Goal: Task Accomplishment & Management: Manage account settings

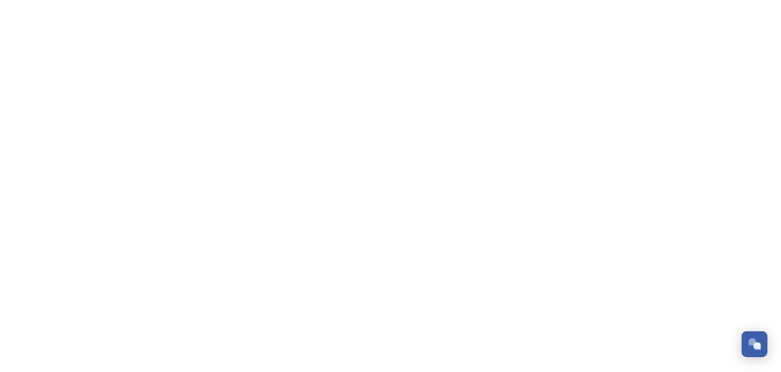
scroll to position [661, 0]
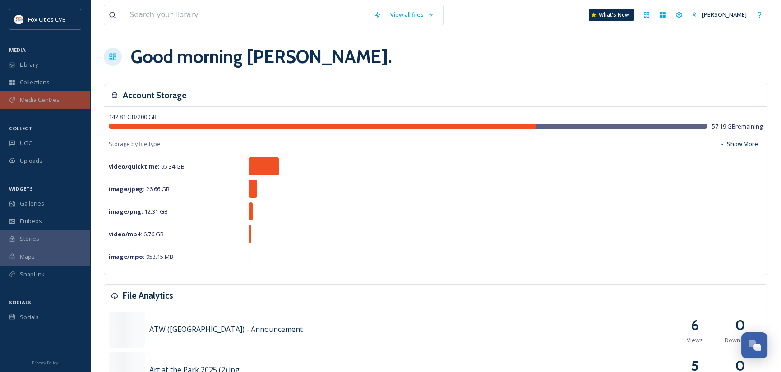
click at [45, 94] on div "Media Centres" at bounding box center [45, 100] width 90 height 18
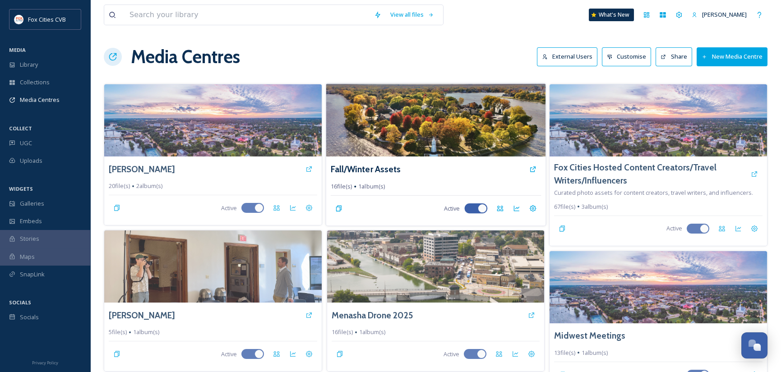
click at [387, 131] on img at bounding box center [435, 119] width 219 height 73
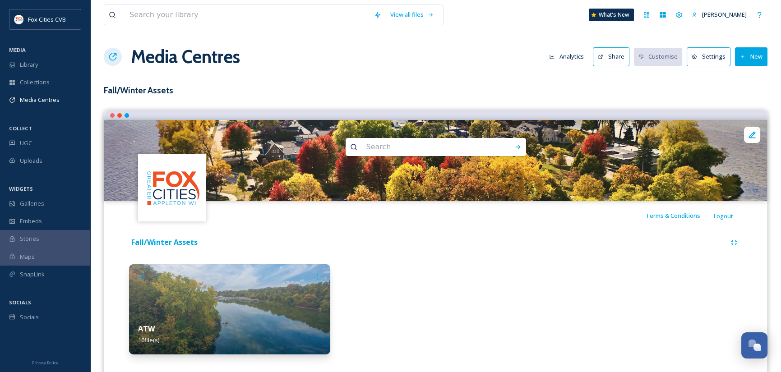
click at [293, 291] on img at bounding box center [229, 309] width 201 height 90
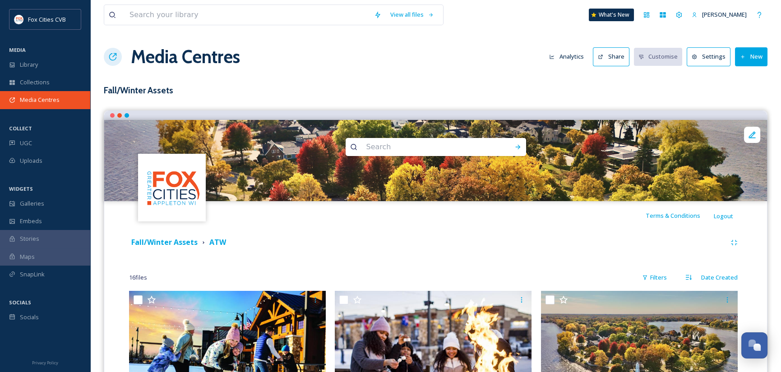
click at [45, 101] on span "Media Centres" at bounding box center [40, 100] width 40 height 9
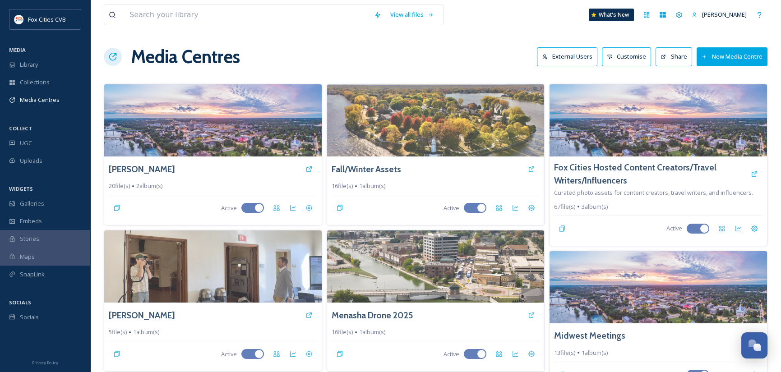
click at [735, 60] on button "New Media Centre" at bounding box center [731, 56] width 71 height 18
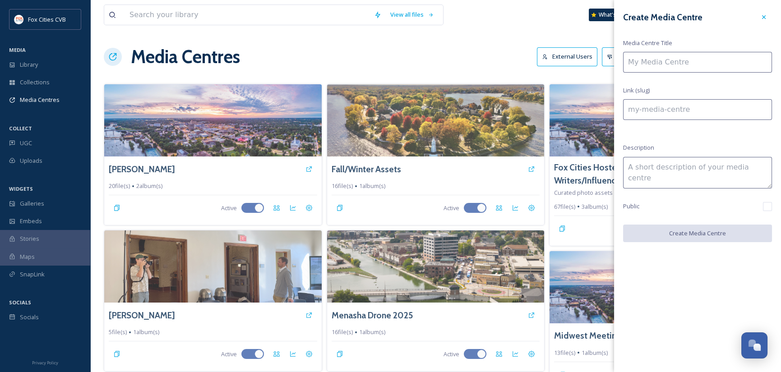
click at [714, 64] on input at bounding box center [697, 62] width 149 height 21
type input "T"
type input "t"
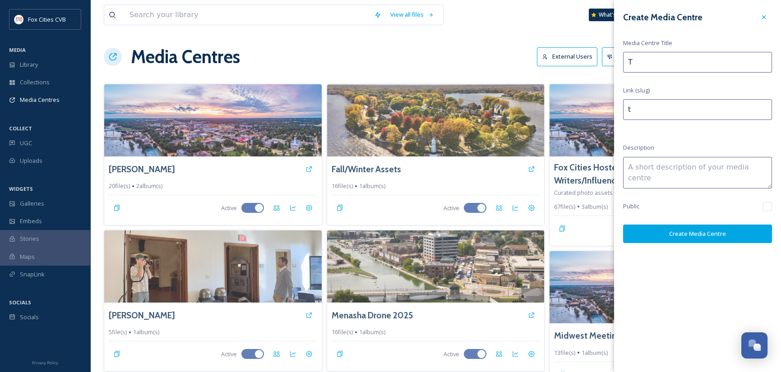
type input "Tr"
type input "tr"
type input "Tra"
type input "tra"
type input "Trav"
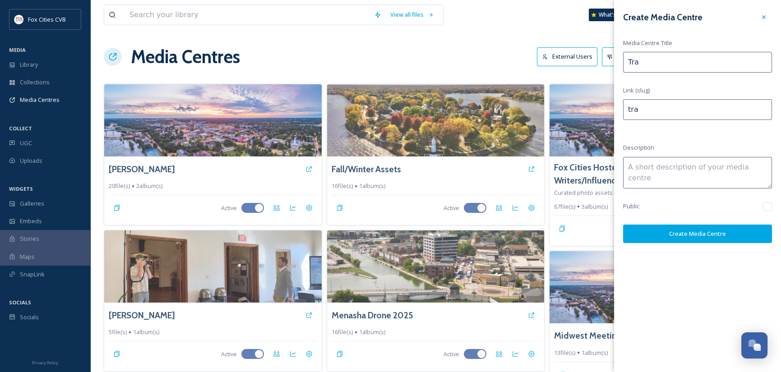
type input "trav"
type input "Trave"
type input "trave"
type input "Travel"
type input "travel"
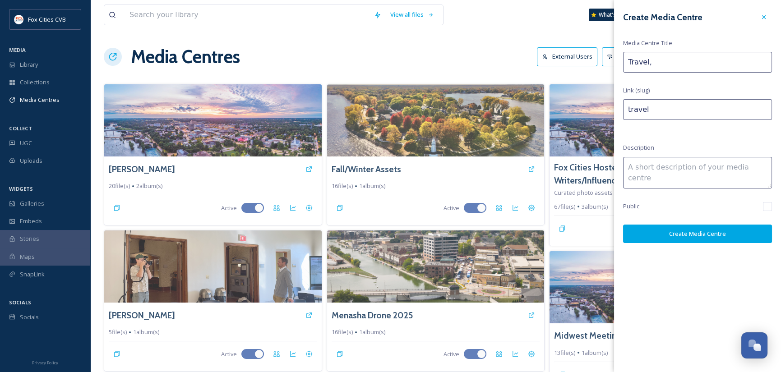
type input "Travel,"
type input "travel-"
type input "Travel, T"
type input "travel-t"
type input "Travel, Ta"
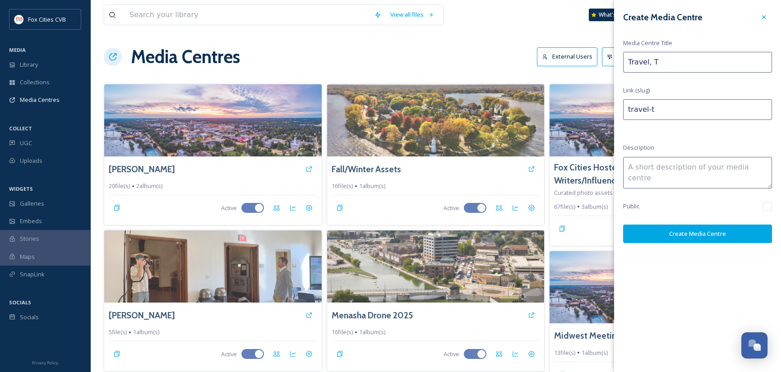
type input "travel-ta"
type input "Travel, Tas"
type input "travel-tas"
type input "Travel, Tast"
type input "travel-tast"
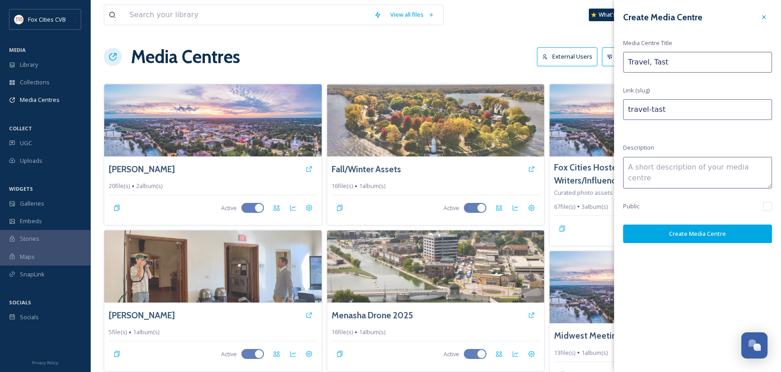
type input "Travel, Taste"
type input "travel-taste"
type input "Travel, Taste"
type input "travel-taste-"
type input "Travel, Taste +"
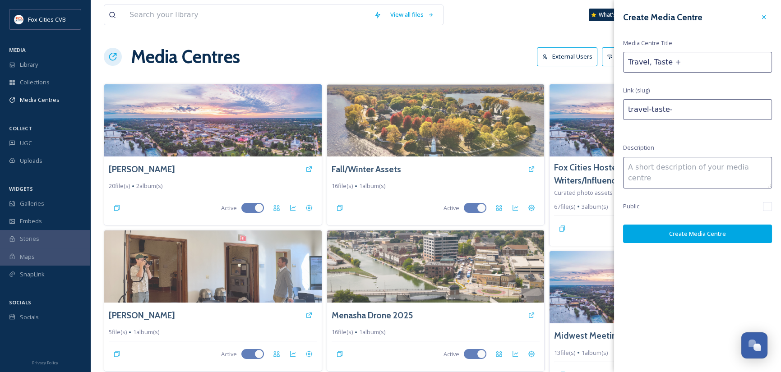
type input "travel-taste--"
type input "Travel, Taste + T"
type input "travel-taste--t"
type input "Travel, Taste + To"
type input "travel-taste--to"
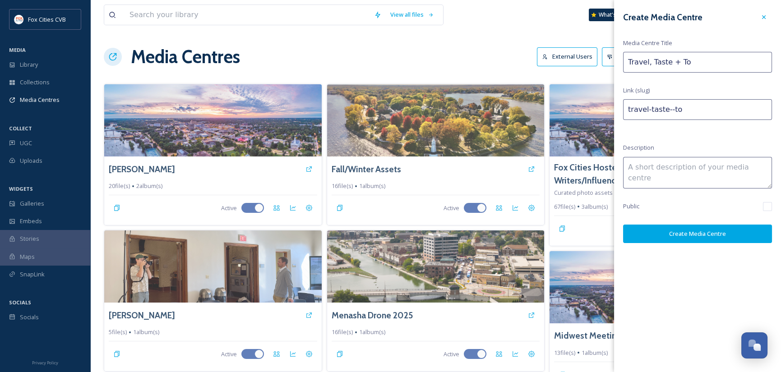
type input "Travel, Taste + Tou"
type input "travel-taste--tou"
type input "Travel, Taste + Tour"
type input "travel-taste--tour"
type input "Travel, Taste + Tour"
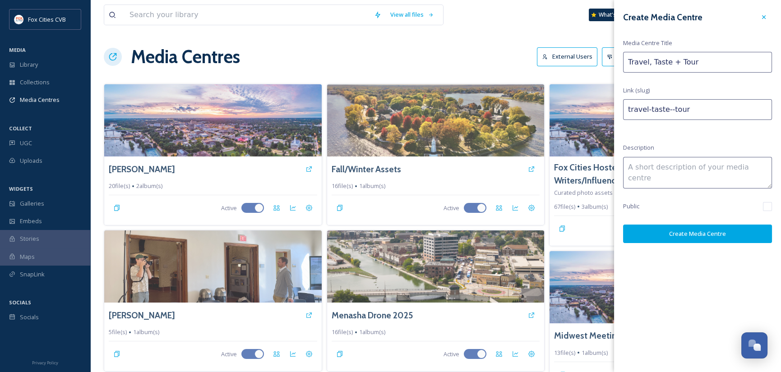
click at [712, 175] on textarea at bounding box center [697, 173] width 149 height 32
click at [709, 230] on button "Create Media Centre" at bounding box center [697, 234] width 149 height 18
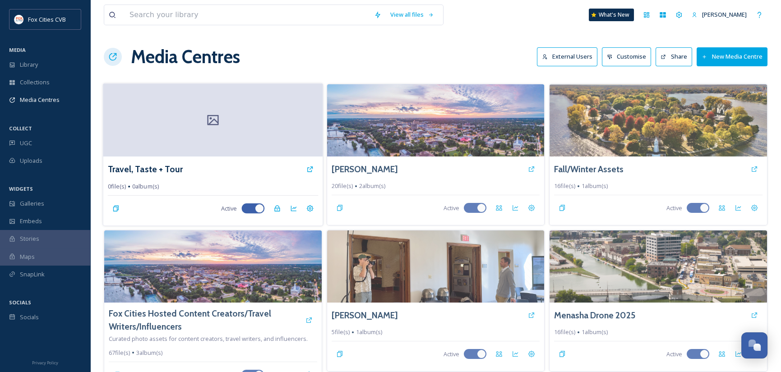
click at [266, 134] on div at bounding box center [212, 119] width 219 height 73
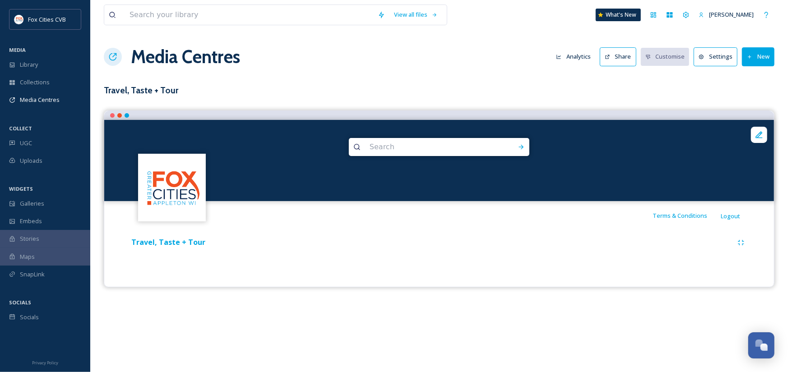
click at [758, 61] on button "New" at bounding box center [758, 56] width 32 height 18
click at [757, 93] on span "Add Album" at bounding box center [754, 95] width 29 height 9
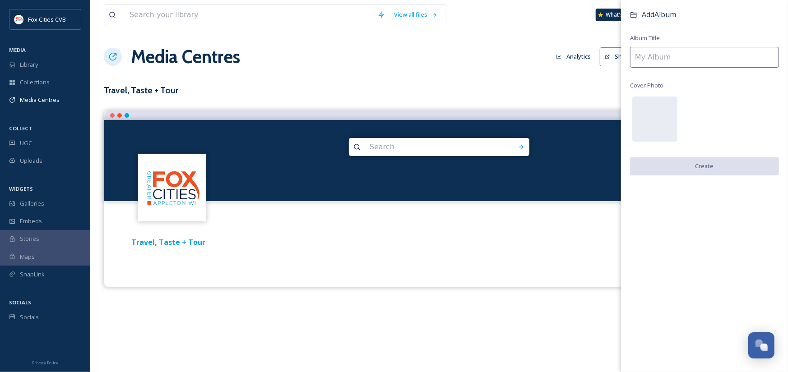
click at [685, 61] on input at bounding box center [704, 57] width 149 height 21
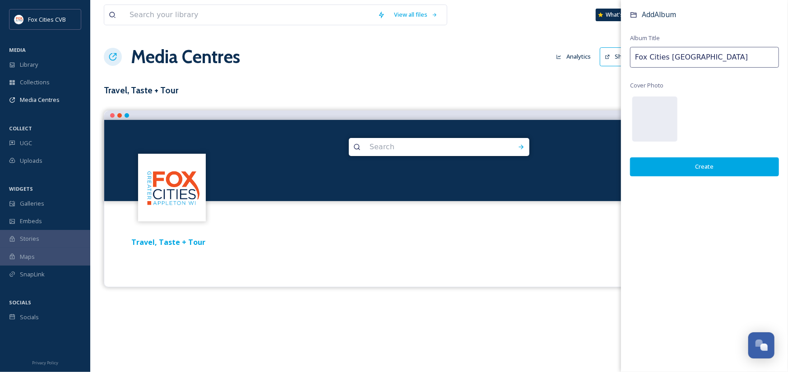
type input "Fox Cities [GEOGRAPHIC_DATA]"
click at [694, 166] on button "Create" at bounding box center [704, 166] width 149 height 18
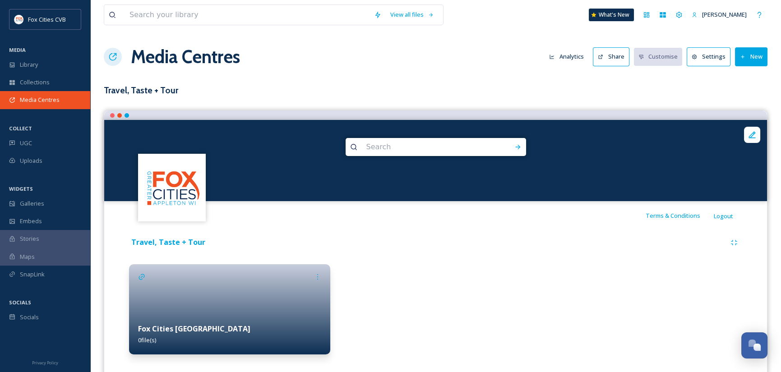
click at [41, 97] on span "Media Centres" at bounding box center [40, 100] width 40 height 9
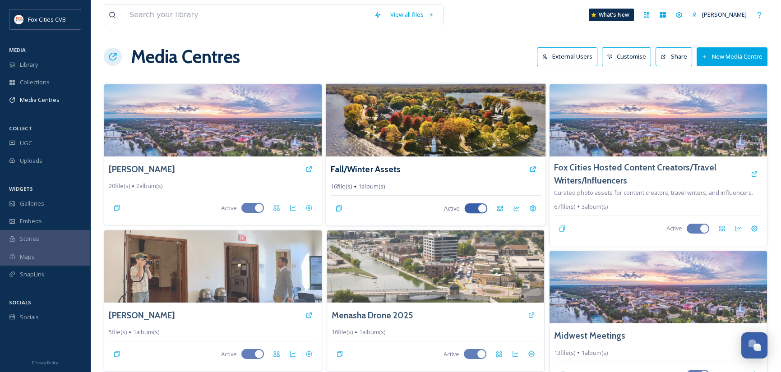
click at [391, 146] on img at bounding box center [435, 119] width 219 height 73
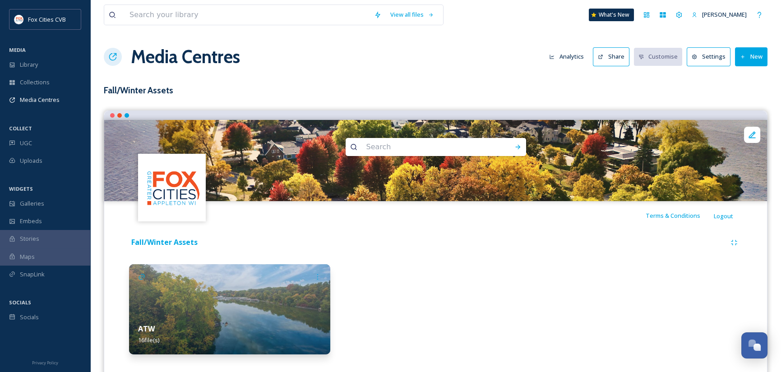
click at [276, 281] on img at bounding box center [229, 309] width 201 height 90
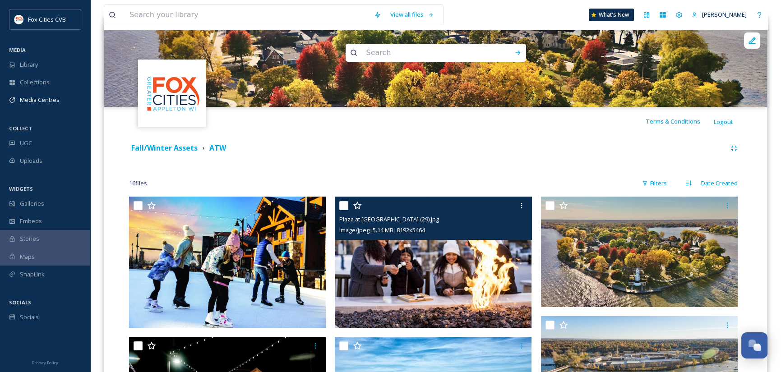
scroll to position [135, 0]
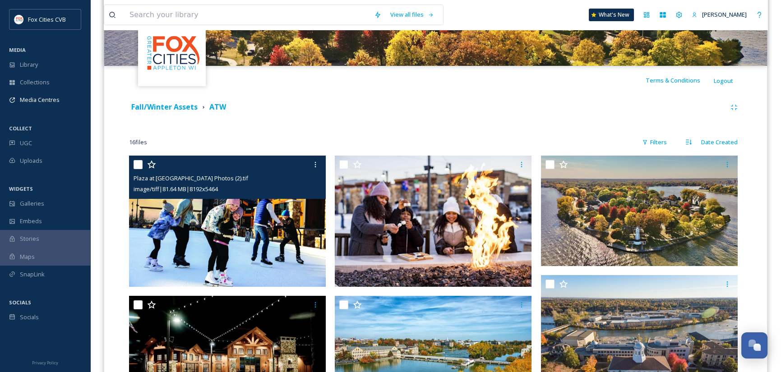
click at [138, 164] on input "checkbox" at bounding box center [138, 164] width 9 height 9
checkbox input "true"
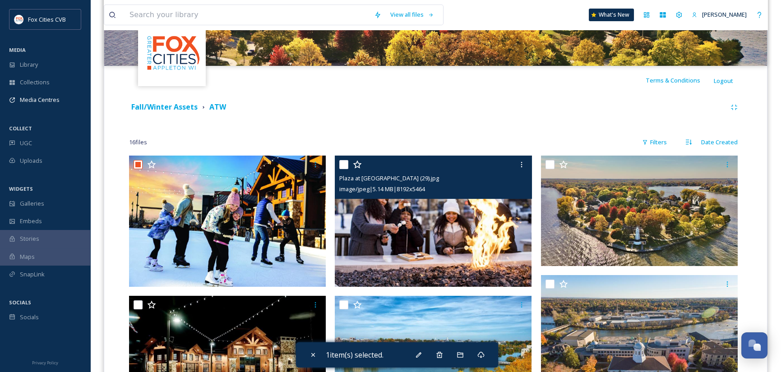
click at [341, 166] on input "checkbox" at bounding box center [343, 164] width 9 height 9
checkbox input "true"
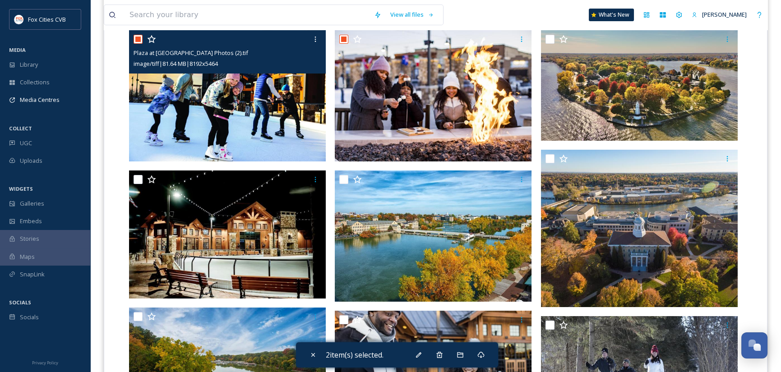
scroll to position [271, 0]
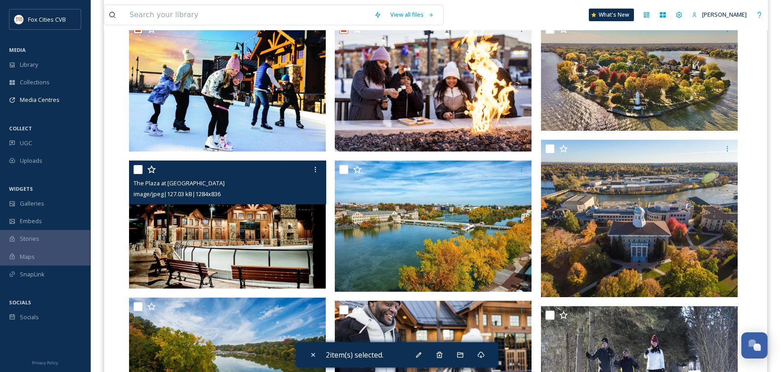
click at [136, 169] on input "checkbox" at bounding box center [138, 169] width 9 height 9
checkbox input "true"
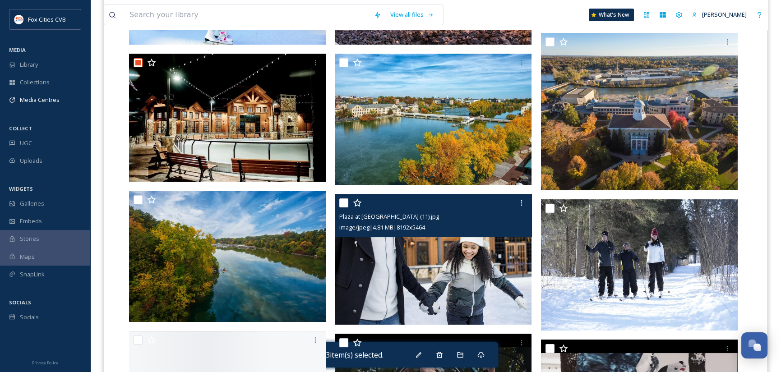
scroll to position [406, 0]
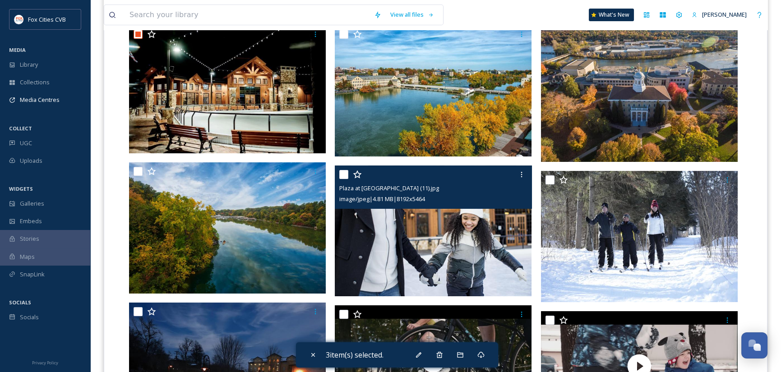
click at [347, 176] on input "checkbox" at bounding box center [343, 174] width 9 height 9
checkbox input "true"
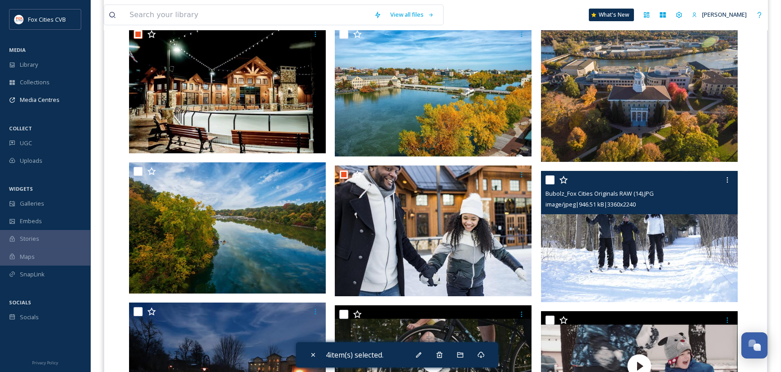
click at [553, 181] on input "checkbox" at bounding box center [549, 179] width 9 height 9
checkbox input "true"
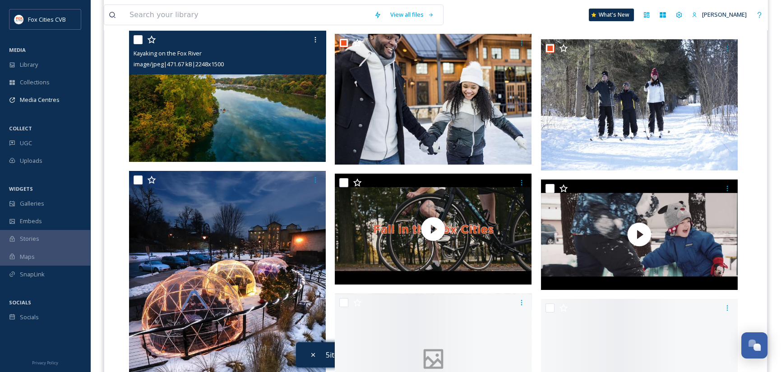
scroll to position [541, 0]
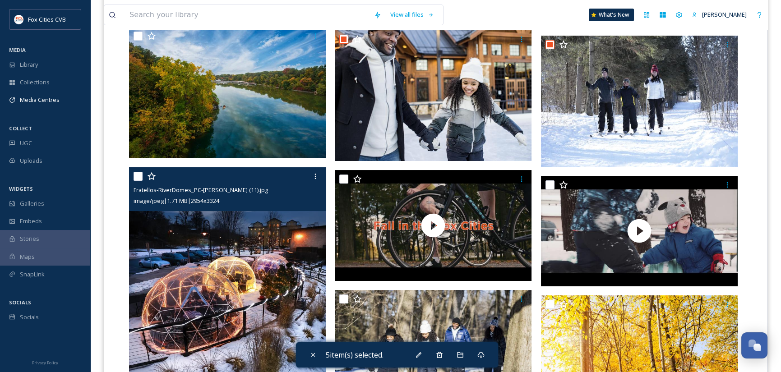
click at [137, 175] on input "checkbox" at bounding box center [138, 176] width 9 height 9
checkbox input "true"
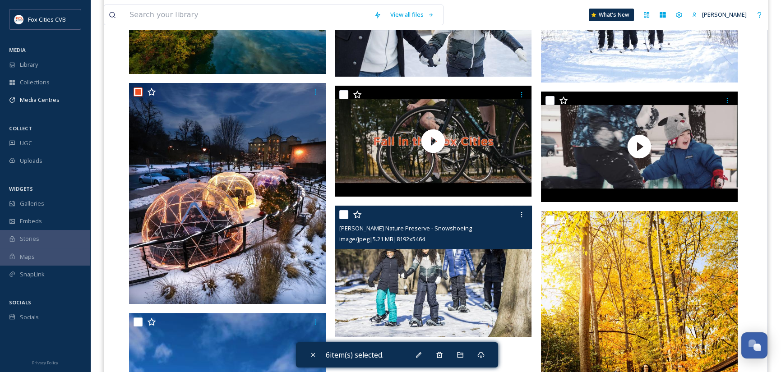
scroll to position [677, 0]
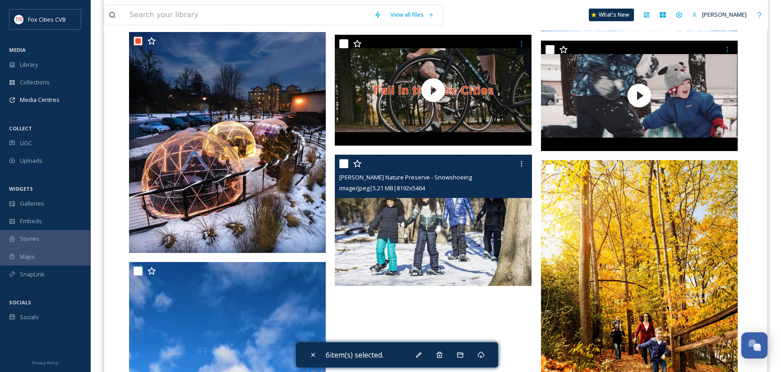
click at [343, 165] on input "checkbox" at bounding box center [343, 163] width 9 height 9
checkbox input "true"
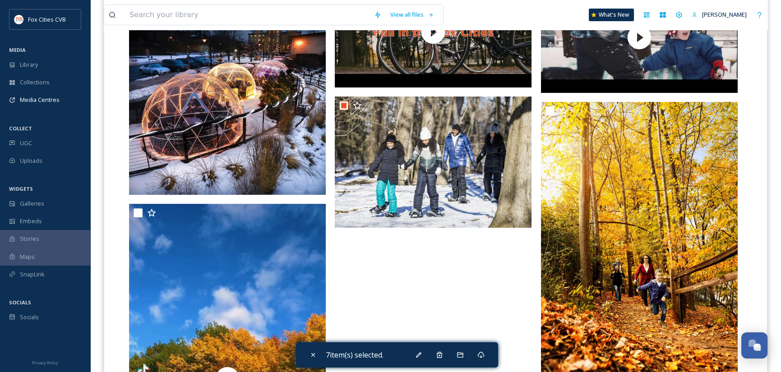
scroll to position [812, 0]
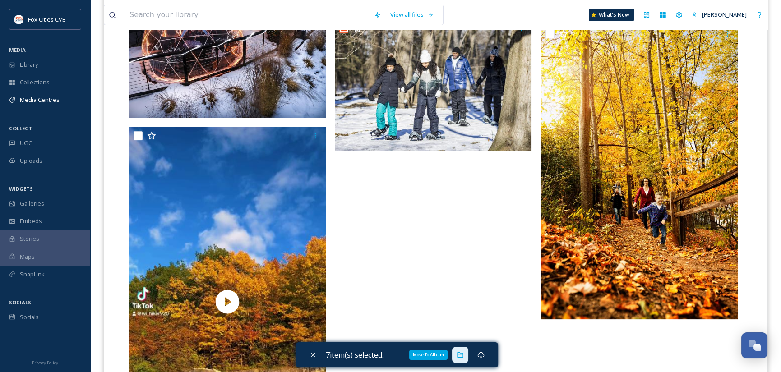
click at [459, 354] on icon at bounding box center [459, 354] width 7 height 7
click at [484, 356] on icon at bounding box center [480, 355] width 7 height 6
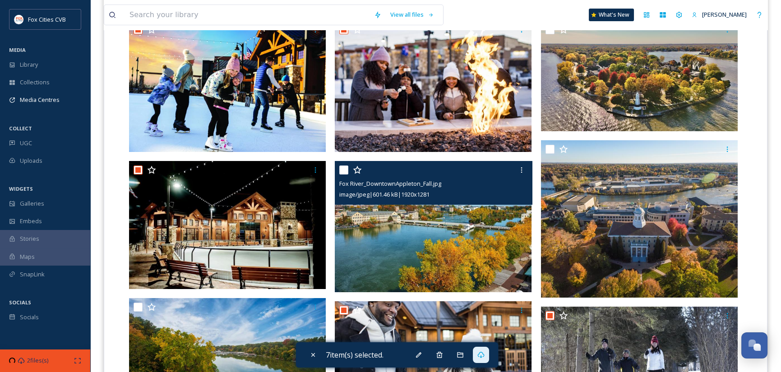
scroll to position [135, 0]
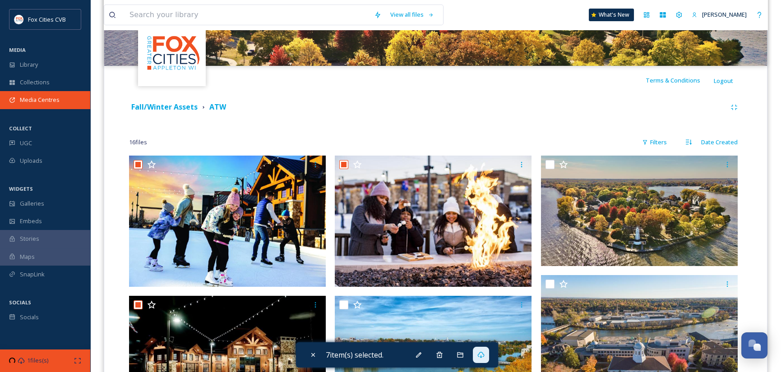
click at [45, 96] on span "Media Centres" at bounding box center [40, 100] width 40 height 9
click at [45, 100] on span "Media Centres" at bounding box center [40, 100] width 40 height 9
click at [48, 97] on span "Media Centres" at bounding box center [40, 100] width 40 height 9
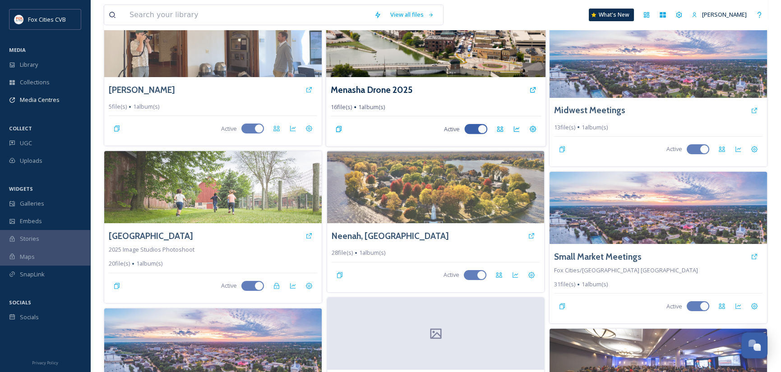
scroll to position [334, 0]
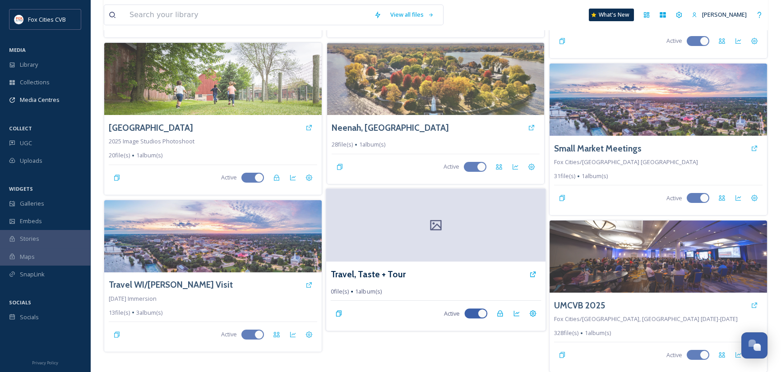
click at [372, 225] on div at bounding box center [435, 225] width 219 height 73
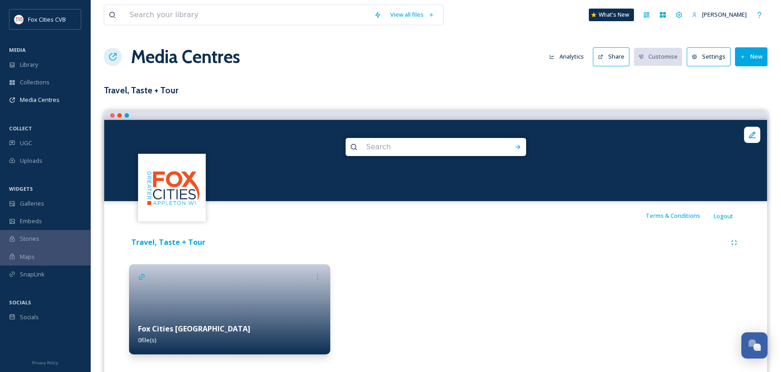
click at [236, 304] on div at bounding box center [229, 309] width 201 height 90
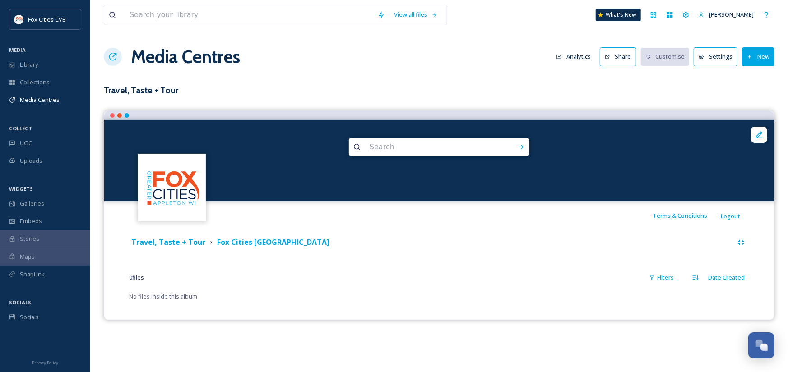
click at [756, 51] on button "New" at bounding box center [758, 56] width 32 height 18
click at [758, 72] on div "Add Files" at bounding box center [754, 78] width 38 height 18
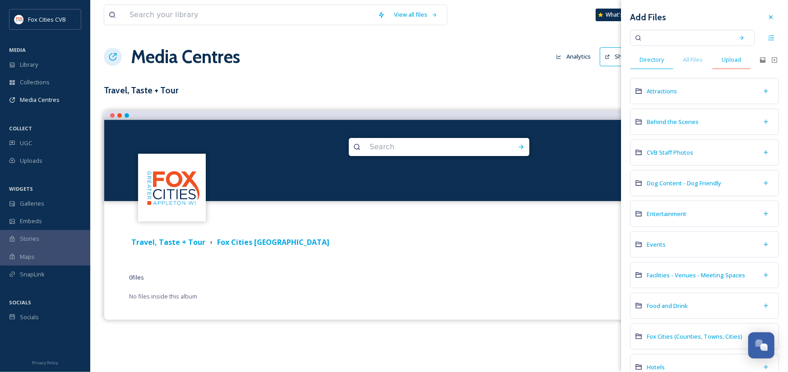
click at [728, 61] on span "Upload" at bounding box center [730, 59] width 19 height 9
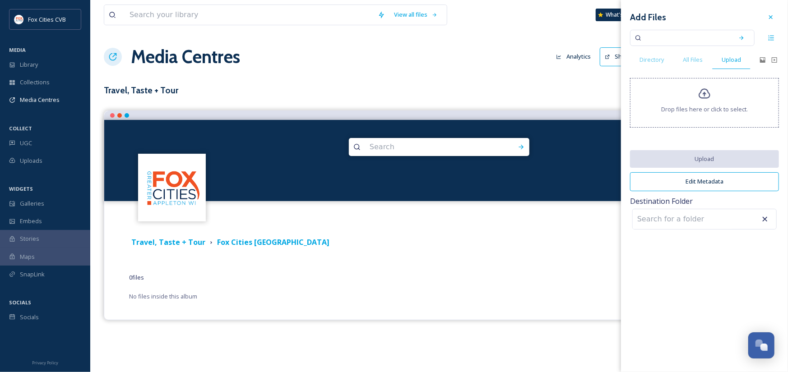
click at [717, 93] on div "Drop files here or click to select." at bounding box center [704, 103] width 149 height 50
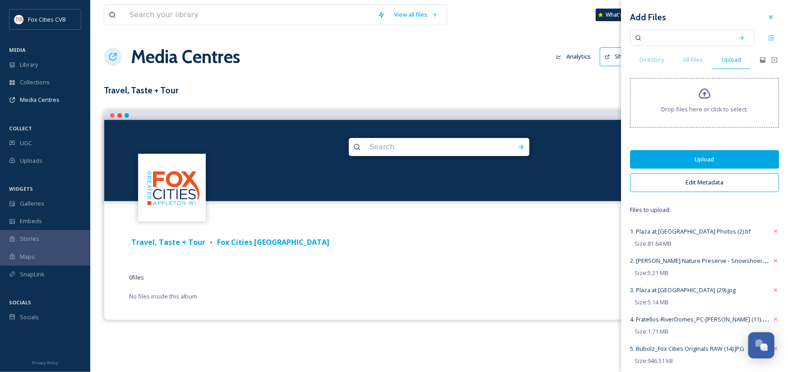
click at [687, 159] on button "Upload" at bounding box center [704, 159] width 149 height 18
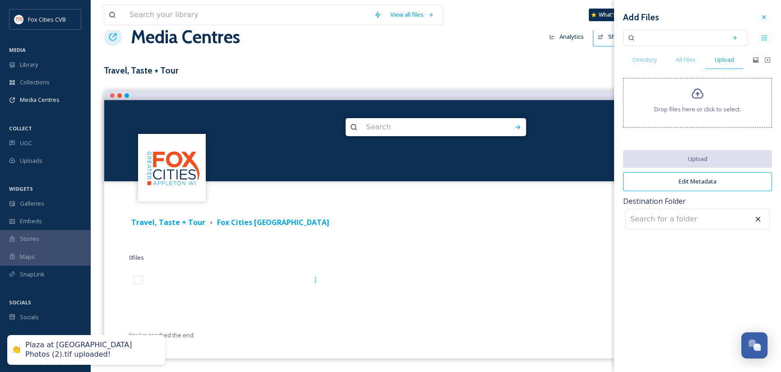
scroll to position [56, 0]
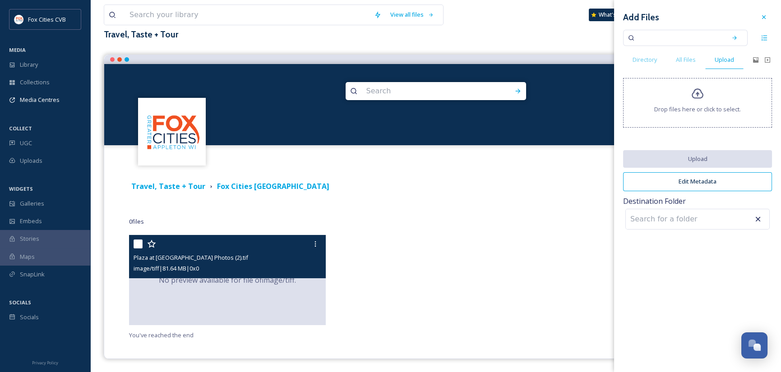
click at [287, 284] on span "No preview available for file of image/tiff ." at bounding box center [227, 280] width 137 height 11
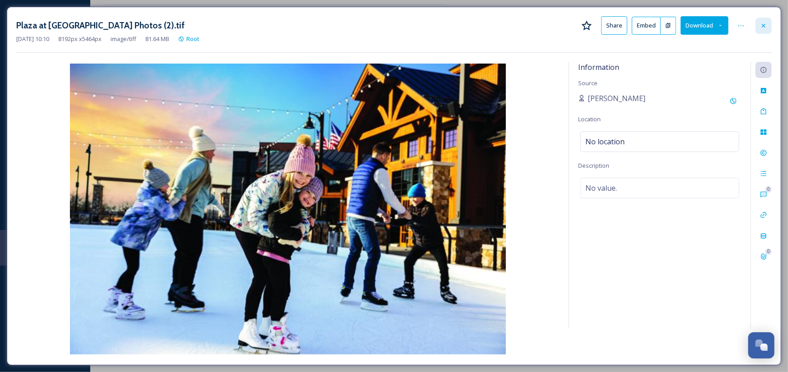
click at [761, 24] on icon at bounding box center [763, 25] width 7 height 7
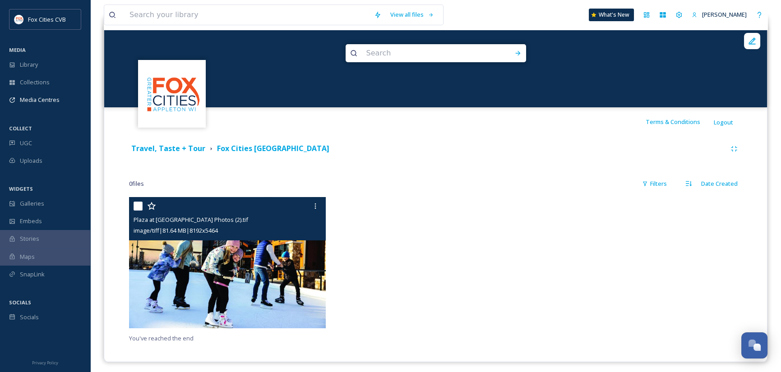
scroll to position [97, 0]
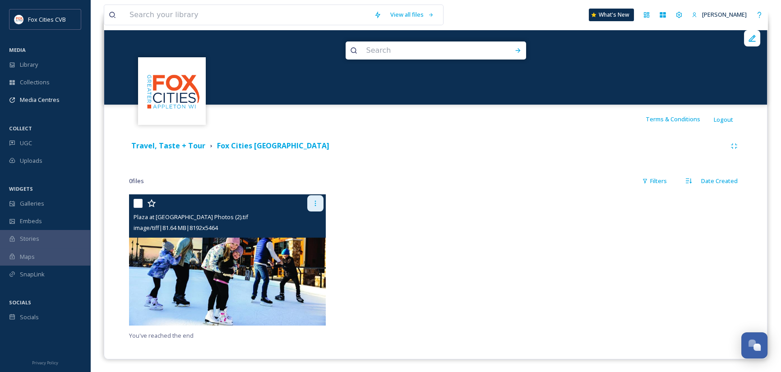
click at [320, 203] on div at bounding box center [315, 203] width 16 height 16
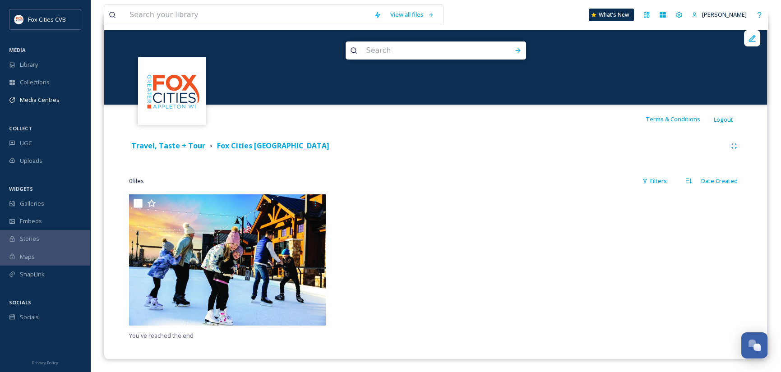
click at [370, 216] on div at bounding box center [435, 262] width 201 height 136
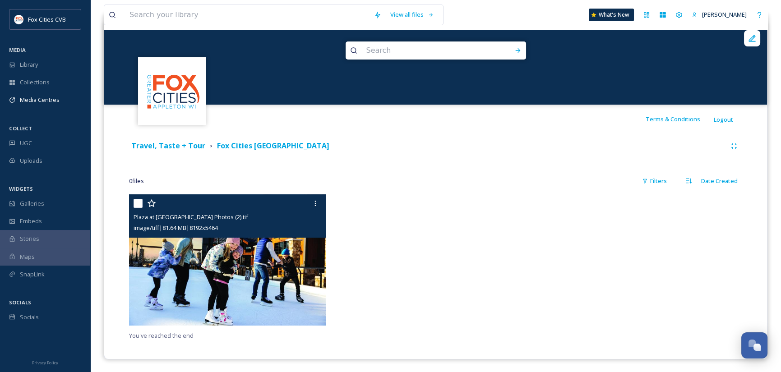
click at [272, 272] on img at bounding box center [227, 259] width 197 height 131
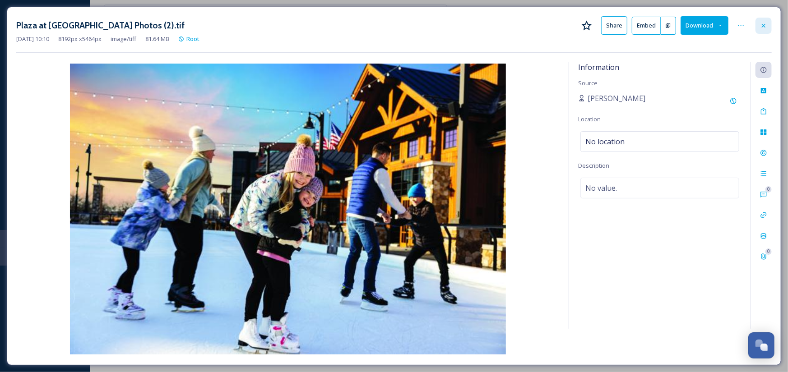
click at [762, 23] on icon at bounding box center [763, 25] width 7 height 7
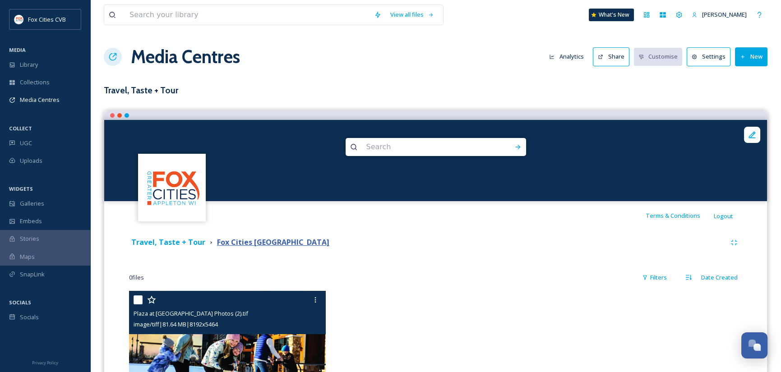
click at [236, 244] on strong "Fox Cities [GEOGRAPHIC_DATA]" at bounding box center [273, 242] width 112 height 10
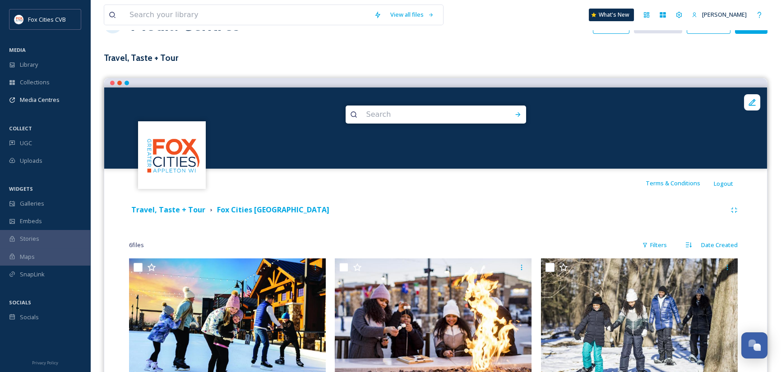
scroll to position [135, 0]
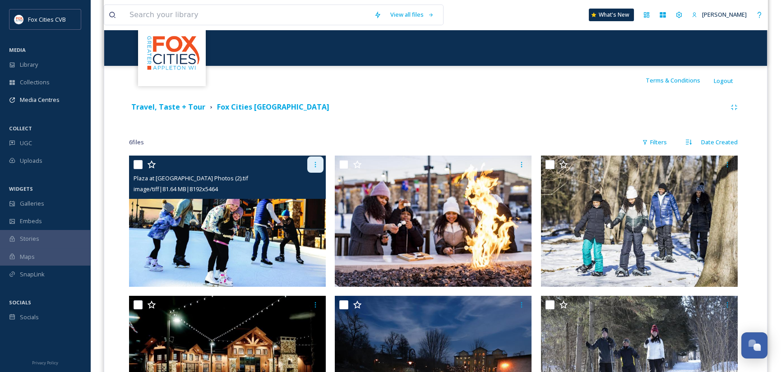
click at [317, 165] on icon at bounding box center [315, 164] width 7 height 7
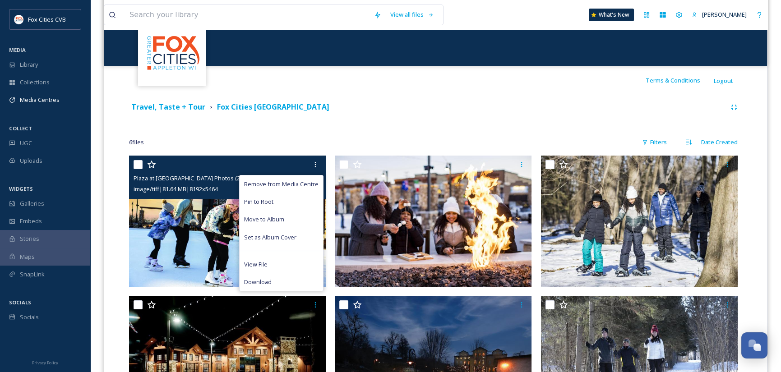
click at [197, 177] on span "Plaza at [GEOGRAPHIC_DATA] Photos (2).tif" at bounding box center [191, 178] width 115 height 8
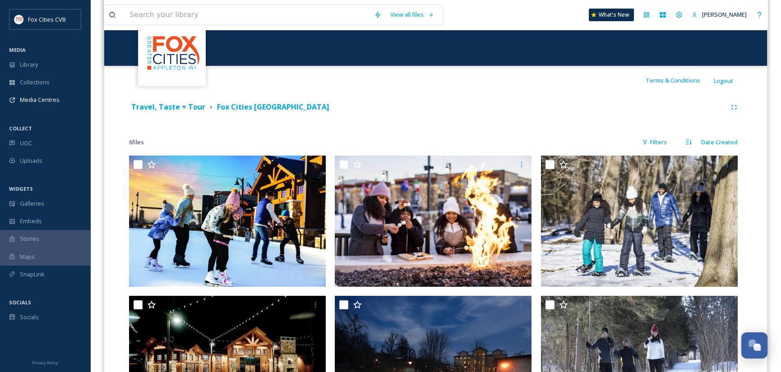
drag, startPoint x: 198, startPoint y: 178, endPoint x: 406, endPoint y: 76, distance: 231.0
click at [406, 76] on div "Terms & Conditions Logout" at bounding box center [435, 80] width 663 height 29
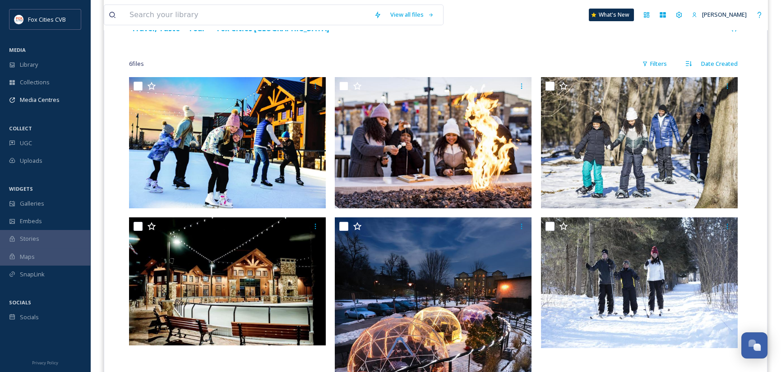
scroll to position [192, 0]
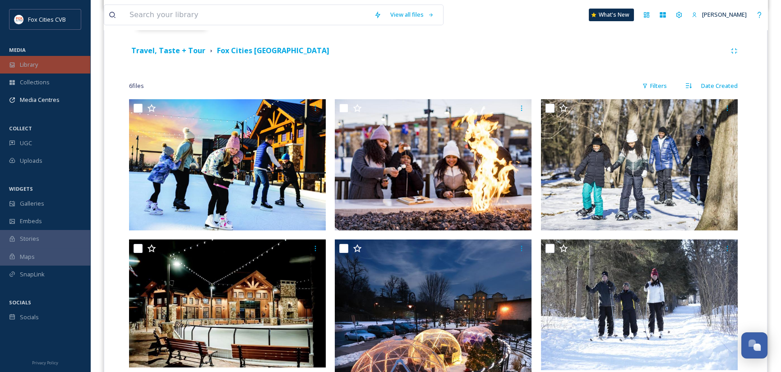
click at [38, 62] on span "Library" at bounding box center [29, 64] width 18 height 9
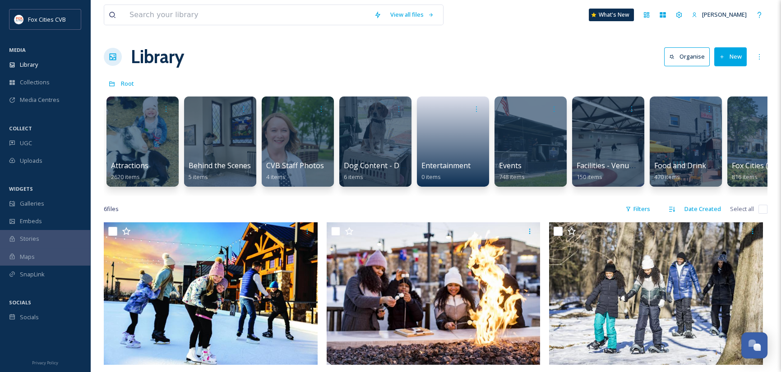
click at [760, 214] on input "checkbox" at bounding box center [762, 209] width 9 height 9
checkbox input "true"
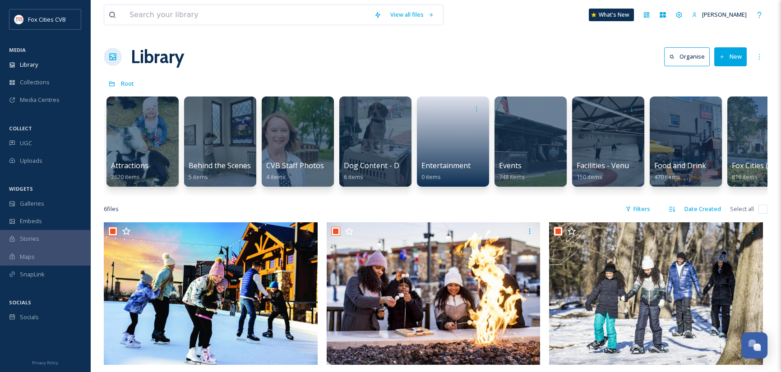
checkbox input "true"
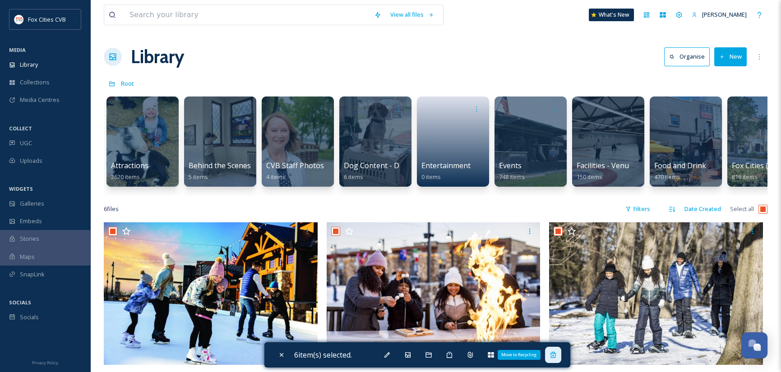
click at [554, 355] on icon at bounding box center [552, 354] width 7 height 7
checkbox input "false"
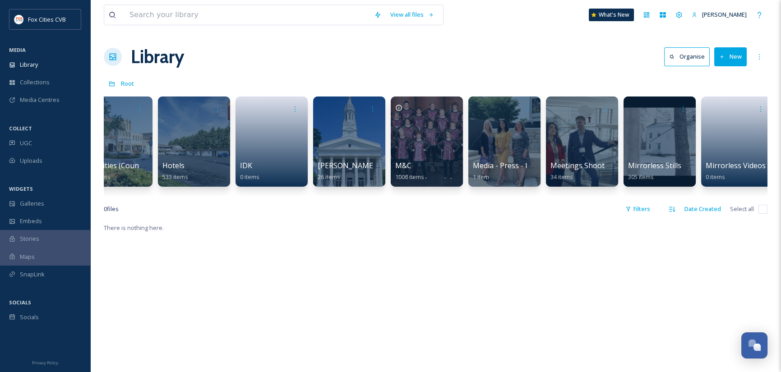
scroll to position [0, 652]
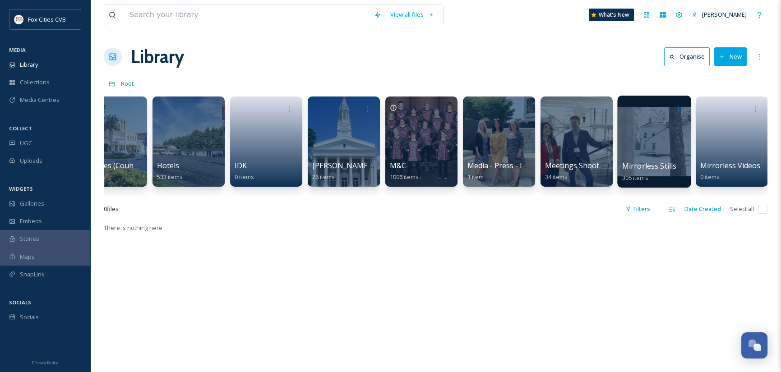
click at [631, 147] on div at bounding box center [654, 142] width 74 height 92
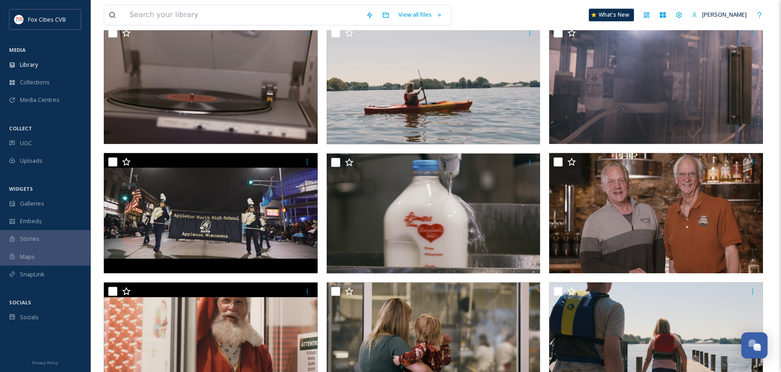
scroll to position [1443, 0]
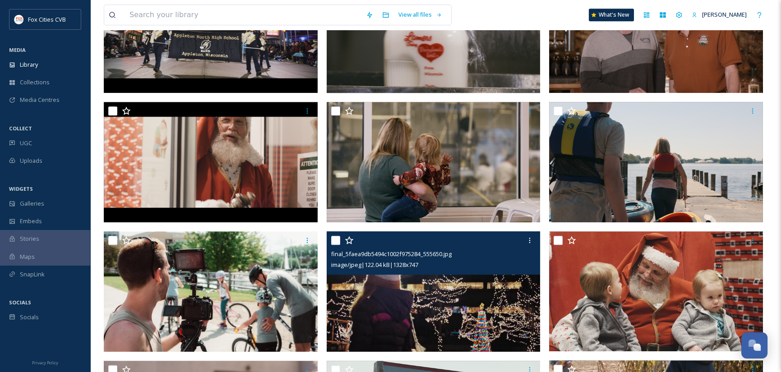
click at [336, 241] on input "checkbox" at bounding box center [335, 240] width 9 height 9
checkbox input "true"
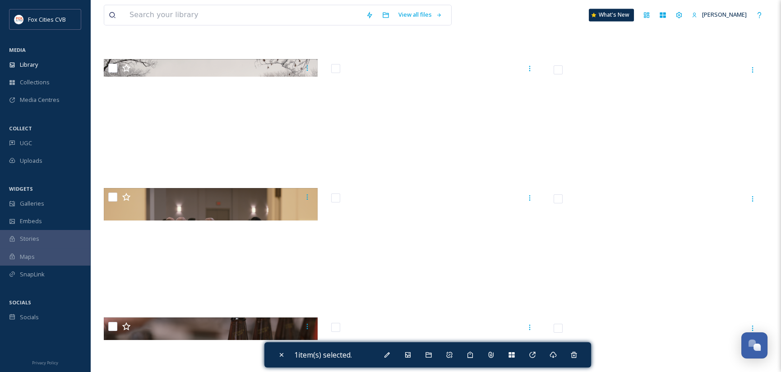
scroll to position [12765, 0]
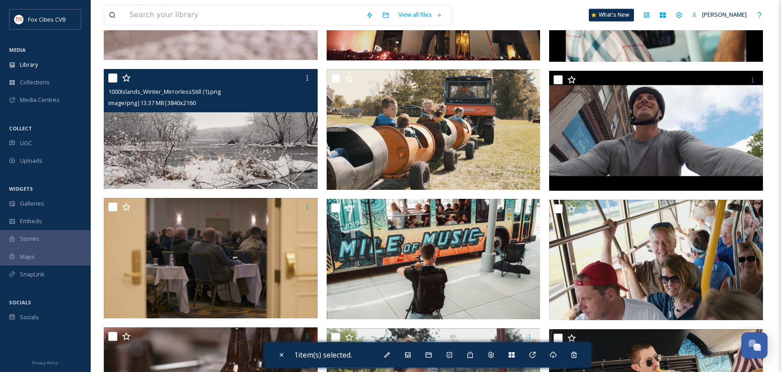
click at [112, 80] on input "checkbox" at bounding box center [112, 78] width 9 height 9
checkbox input "true"
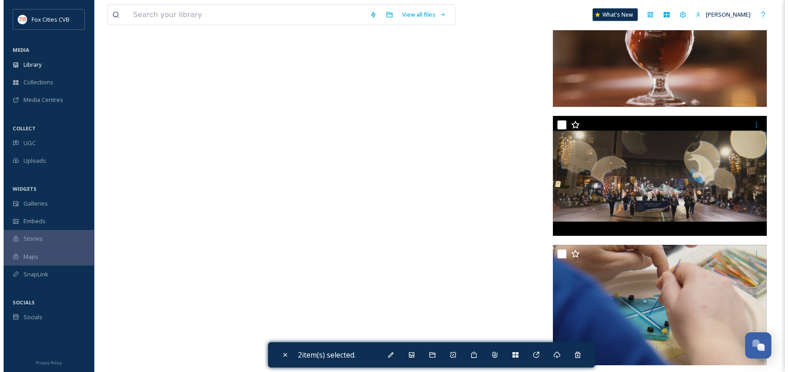
scroll to position [13892, 0]
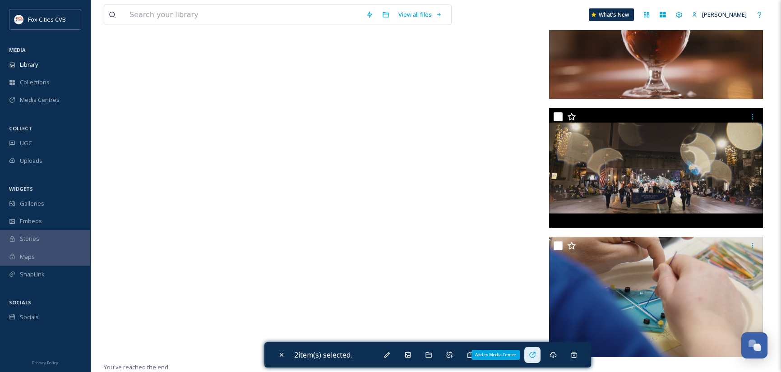
click at [532, 354] on icon at bounding box center [532, 355] width 6 height 6
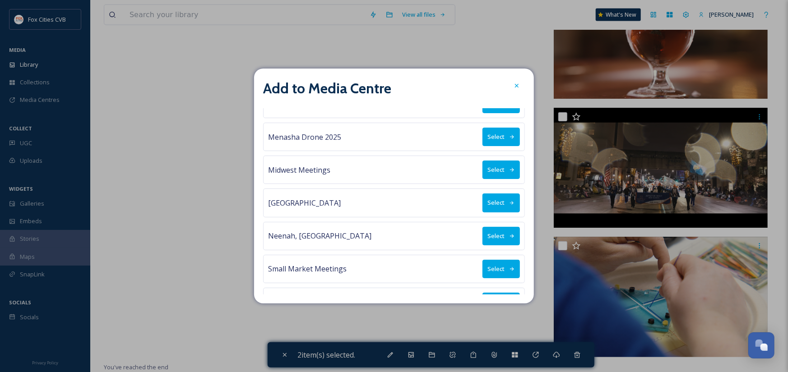
scroll to position [180, 0]
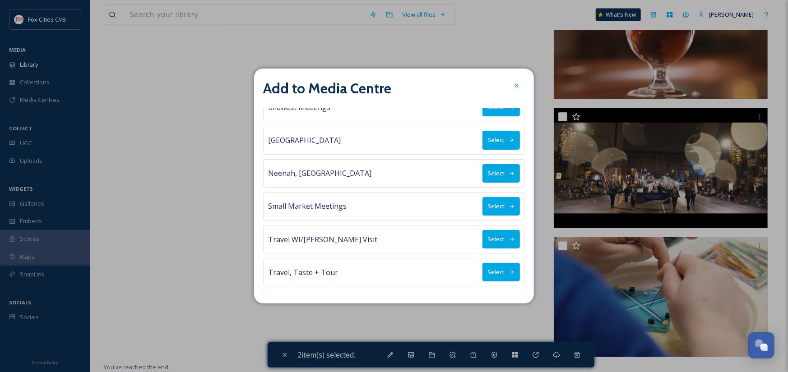
click at [486, 266] on button "Select" at bounding box center [500, 272] width 37 height 18
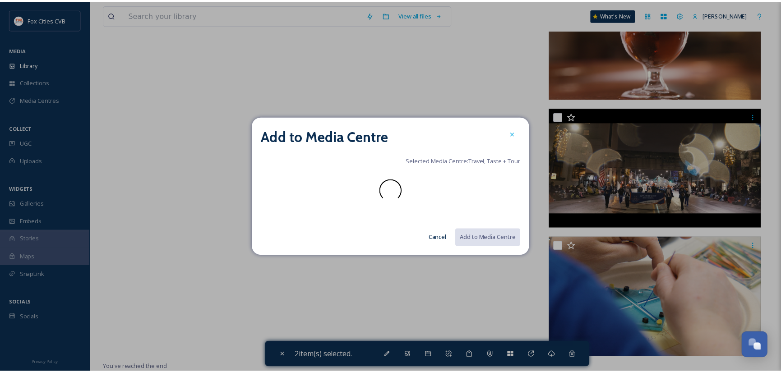
scroll to position [0, 0]
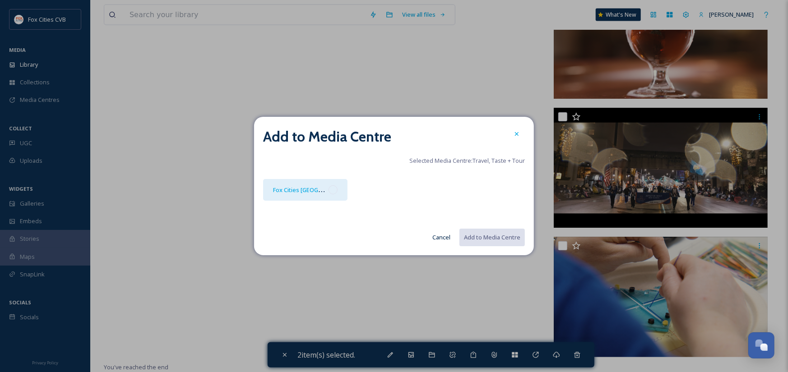
click at [335, 192] on div at bounding box center [332, 189] width 9 height 9
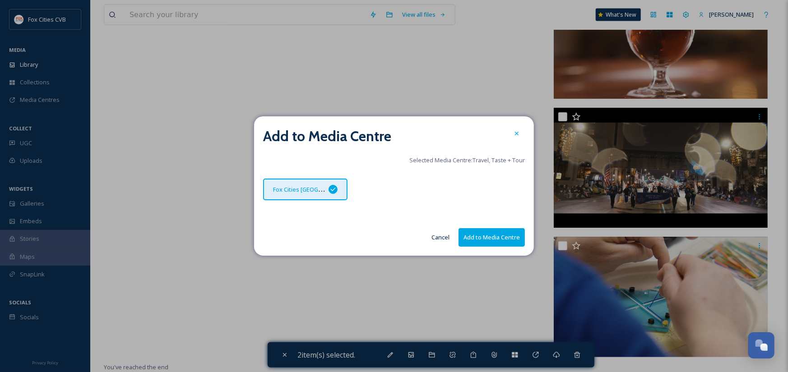
click at [488, 232] on button "Add to Media Centre" at bounding box center [491, 237] width 66 height 18
checkbox input "false"
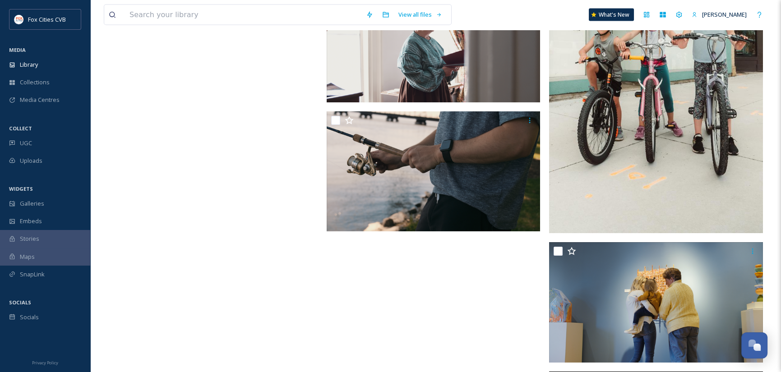
scroll to position [13351, 0]
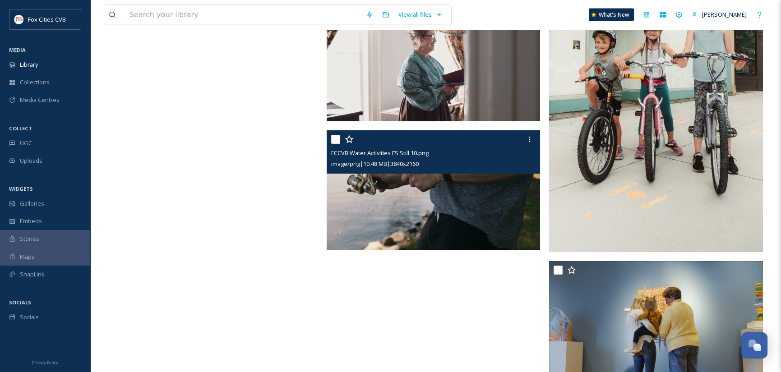
click at [334, 138] on input "checkbox" at bounding box center [335, 139] width 9 height 9
checkbox input "true"
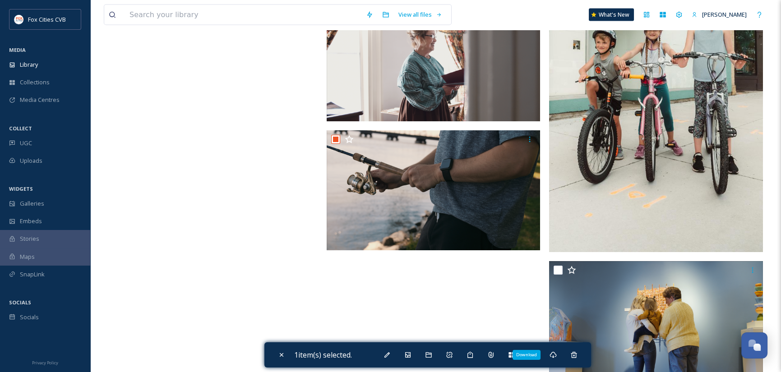
drag, startPoint x: 556, startPoint y: 355, endPoint x: 482, endPoint y: 304, distance: 89.5
click at [556, 355] on icon at bounding box center [552, 354] width 7 height 7
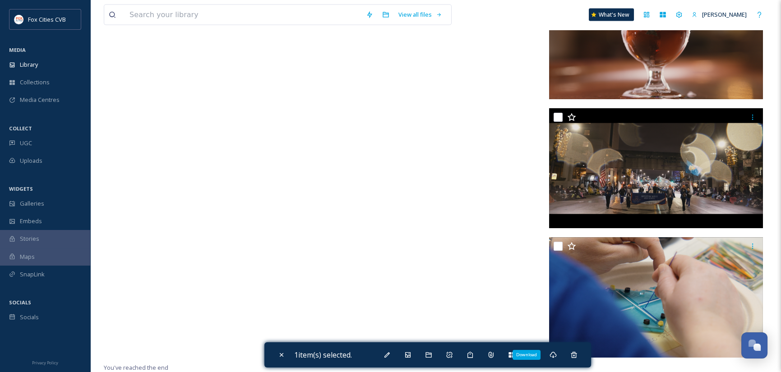
scroll to position [13892, 0]
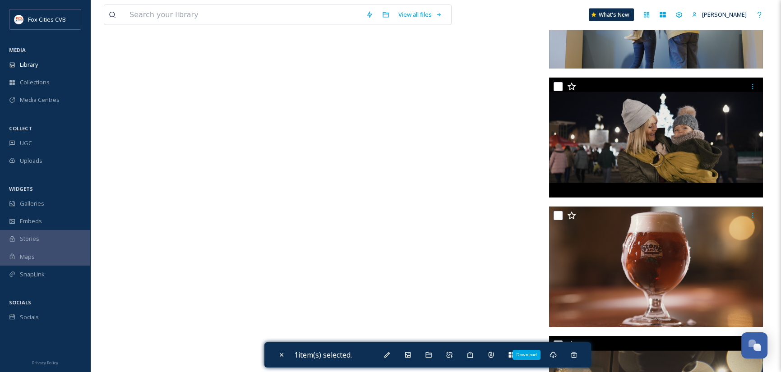
scroll to position [13486, 0]
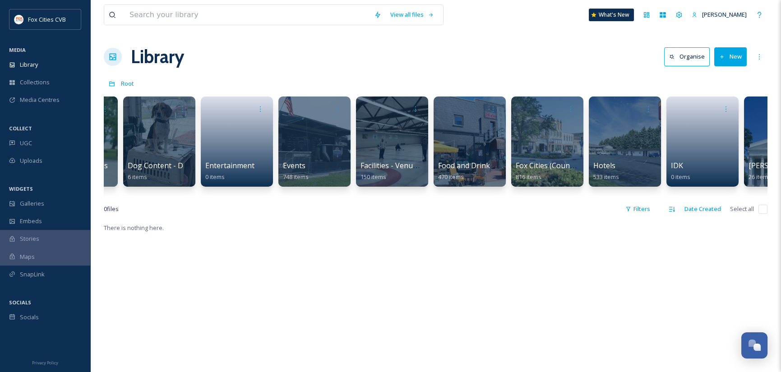
scroll to position [0, 203]
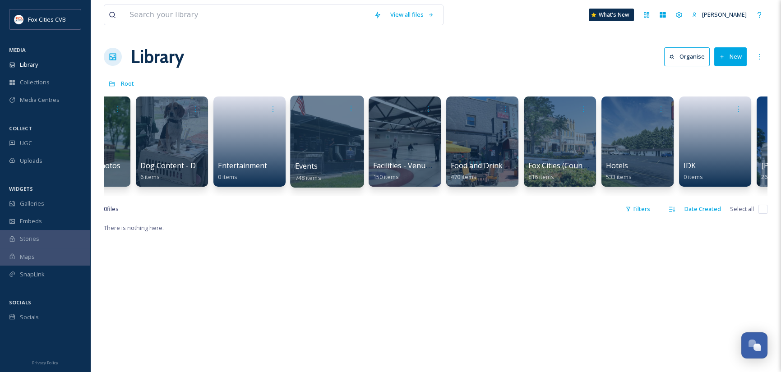
click at [304, 145] on div at bounding box center [327, 142] width 74 height 92
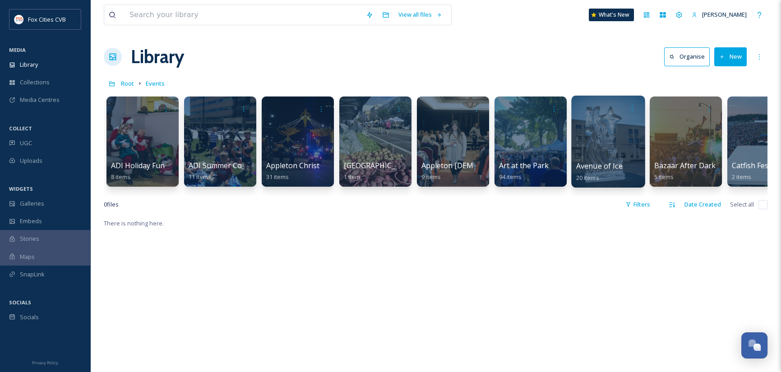
click at [594, 142] on div at bounding box center [608, 142] width 74 height 92
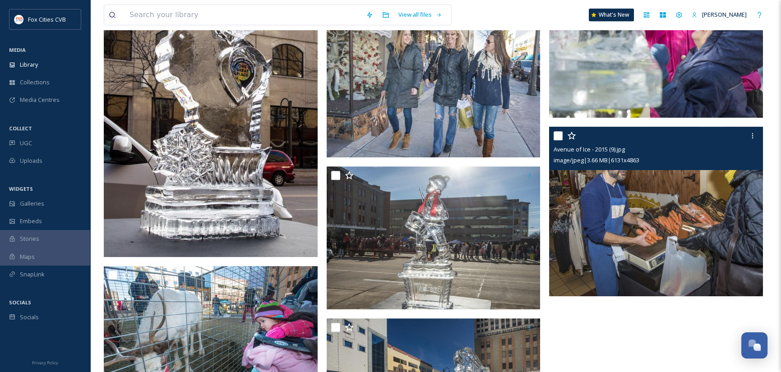
scroll to position [1083, 0]
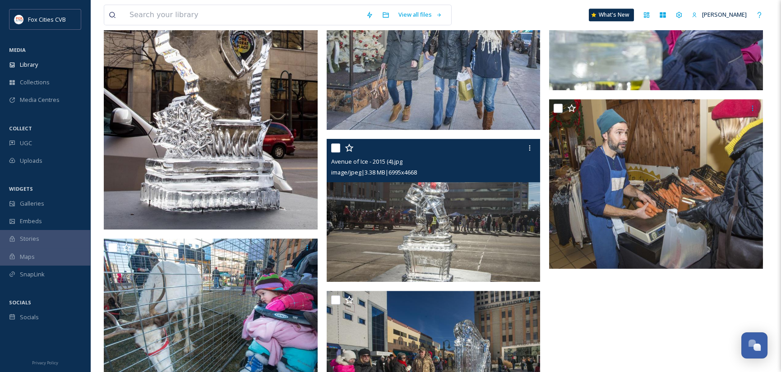
click at [334, 148] on input "checkbox" at bounding box center [335, 147] width 9 height 9
checkbox input "true"
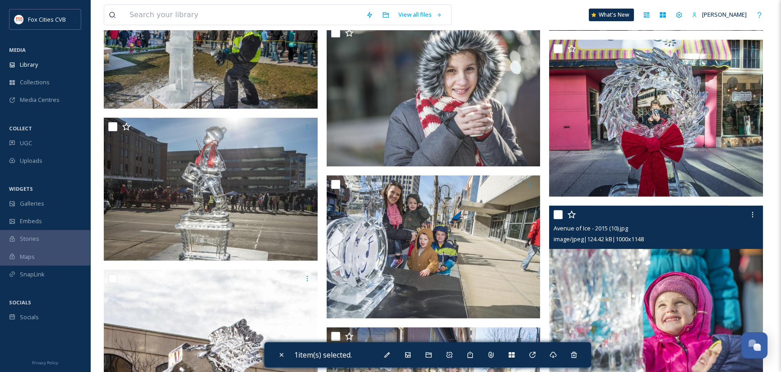
scroll to position [722, 0]
click at [558, 214] on input "checkbox" at bounding box center [557, 214] width 9 height 9
checkbox input "true"
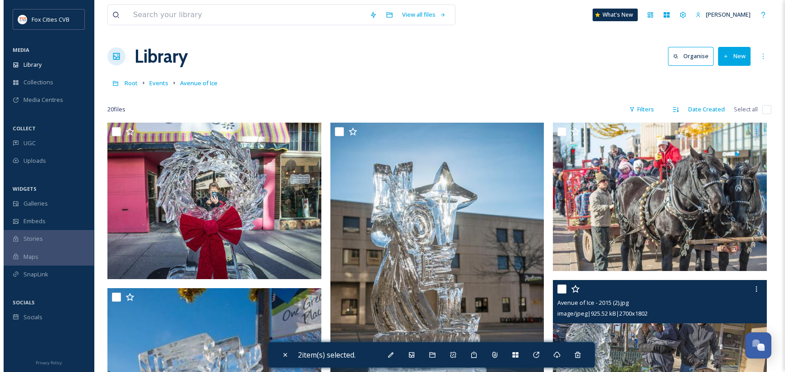
scroll to position [0, 0]
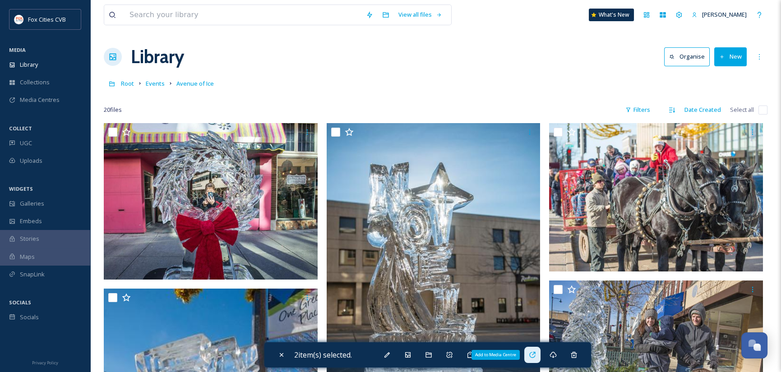
click at [535, 355] on icon at bounding box center [532, 354] width 7 height 7
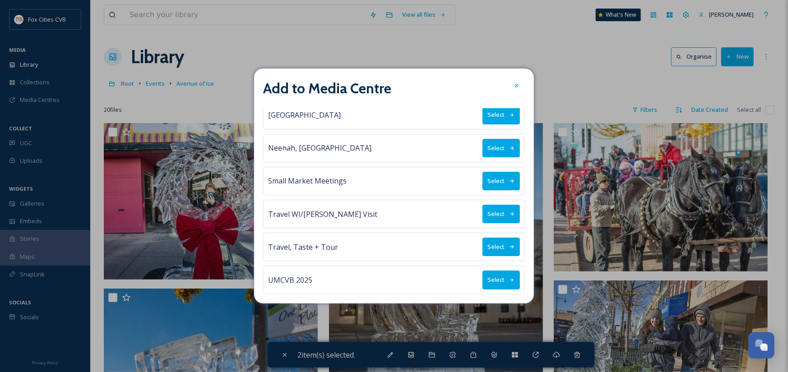
scroll to position [207, 0]
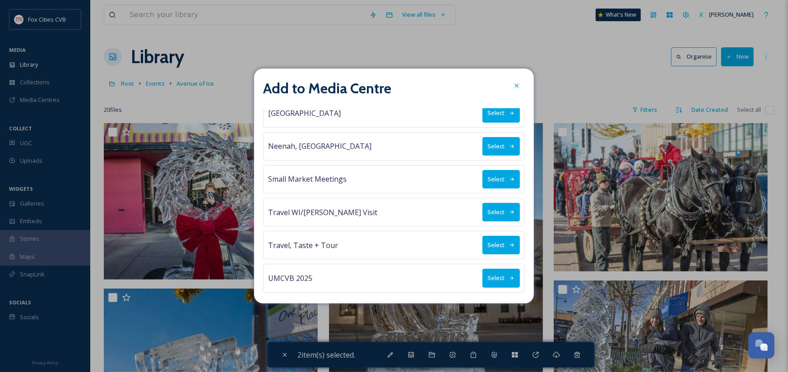
click at [482, 243] on button "Select" at bounding box center [500, 245] width 37 height 18
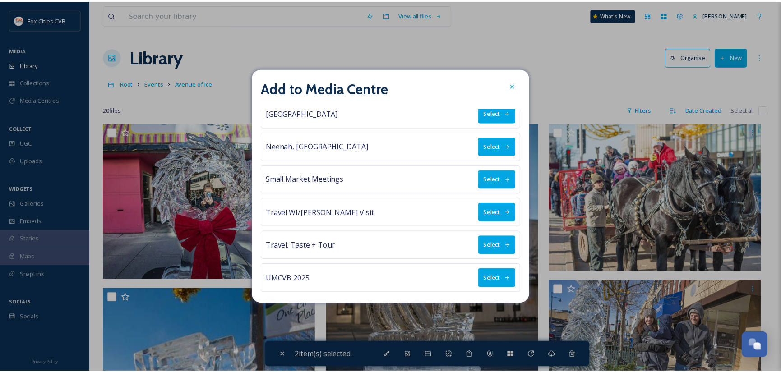
scroll to position [0, 0]
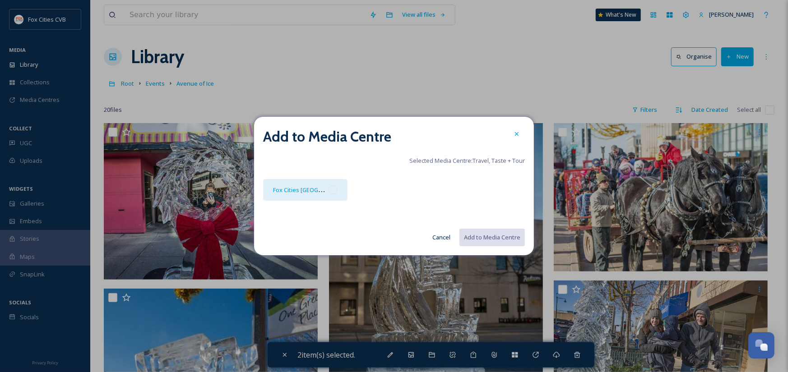
click at [338, 191] on div "Fox Cities [GEOGRAPHIC_DATA]" at bounding box center [305, 190] width 84 height 22
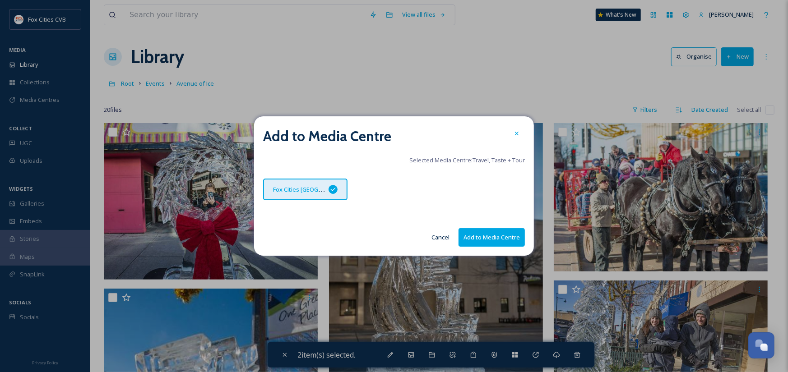
click at [474, 234] on button "Add to Media Centre" at bounding box center [491, 237] width 66 height 18
checkbox input "false"
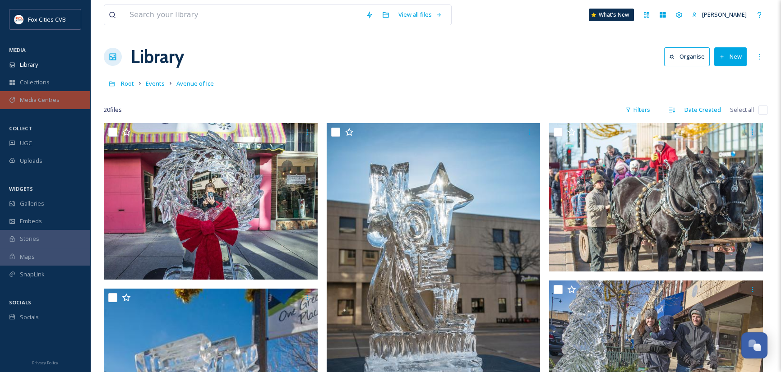
click at [39, 97] on span "Media Centres" at bounding box center [40, 100] width 40 height 9
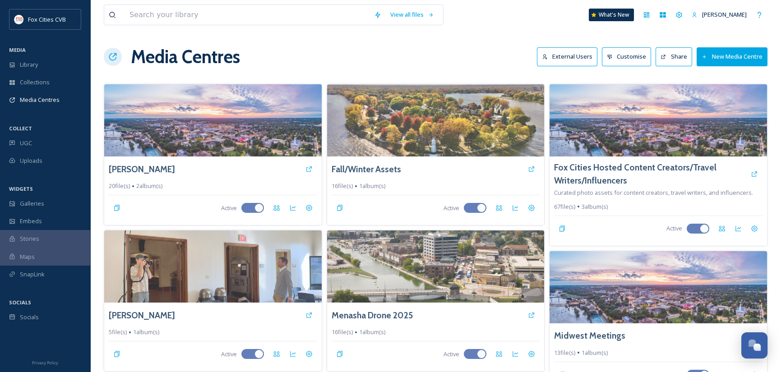
scroll to position [188, 0]
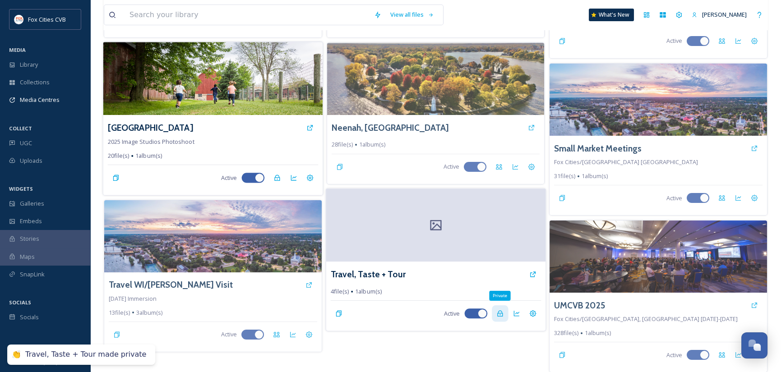
click at [499, 310] on icon at bounding box center [499, 313] width 5 height 6
click at [492, 336] on div "Fall/Winter Assets 16 file(s) 1 album(s) Active Menasha Drone 2025 16 file(s) 1…" at bounding box center [436, 61] width 218 height 622
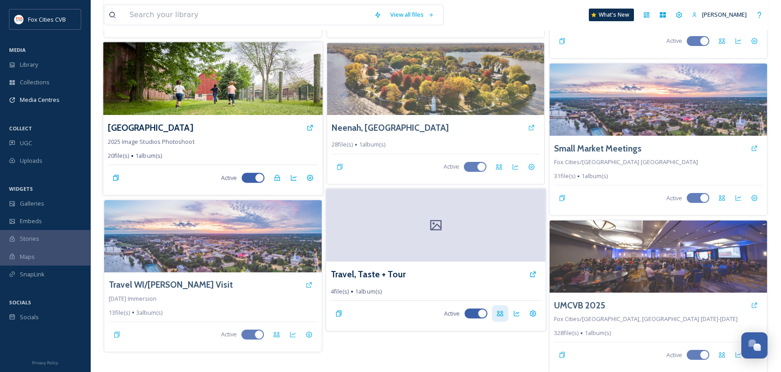
click at [498, 243] on div at bounding box center [435, 225] width 219 height 73
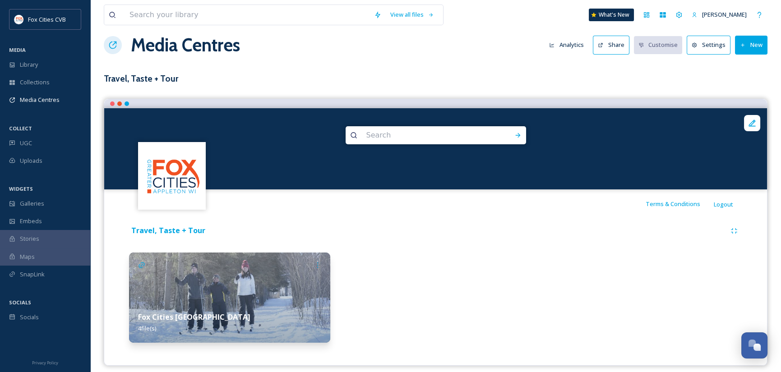
scroll to position [18, 0]
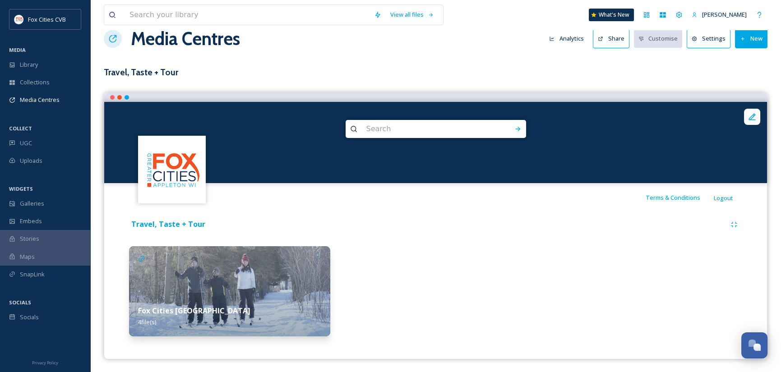
click at [282, 278] on img at bounding box center [229, 291] width 201 height 90
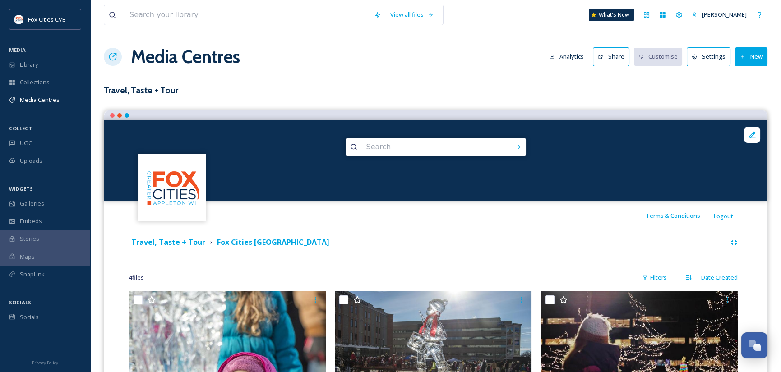
click at [761, 60] on button "New" at bounding box center [751, 56] width 32 height 18
click at [751, 79] on span "Add Files" at bounding box center [745, 78] width 24 height 9
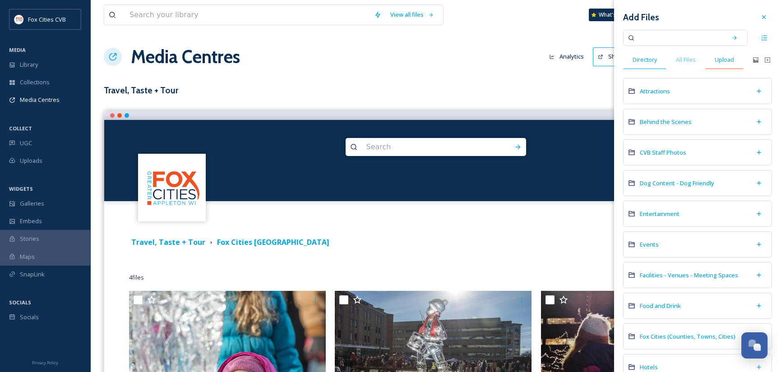
click at [724, 63] on span "Upload" at bounding box center [723, 59] width 19 height 9
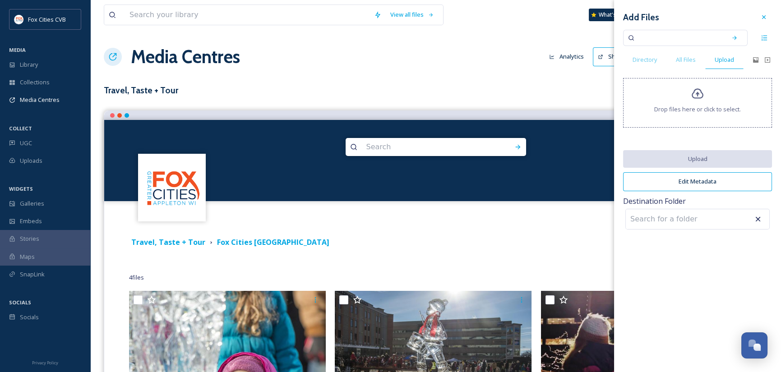
click at [704, 99] on div "Drop files here or click to select." at bounding box center [697, 103] width 149 height 50
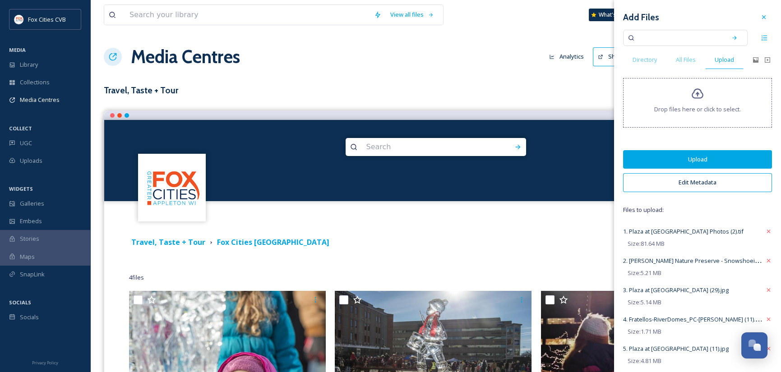
click at [650, 153] on button "Upload" at bounding box center [697, 159] width 149 height 18
